Goal: Navigation & Orientation: Find specific page/section

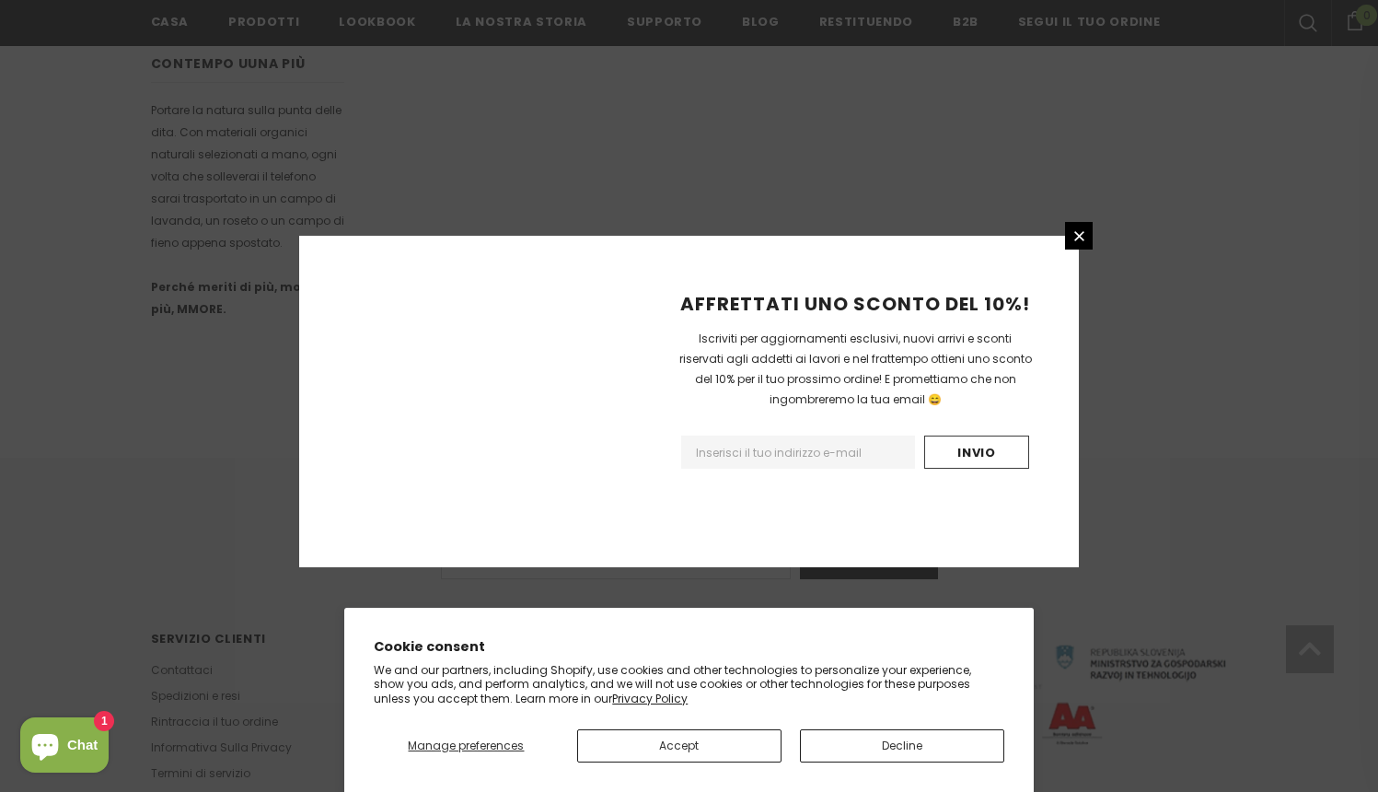
scroll to position [1095, 0]
